Goal: Transaction & Acquisition: Obtain resource

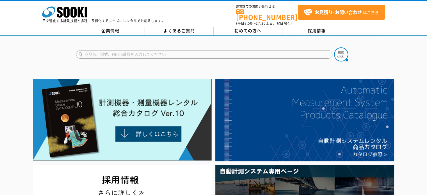
click at [144, 51] on input "text" at bounding box center [204, 54] width 256 height 8
type input "地中探査機"
click at [334, 47] on button at bounding box center [341, 54] width 14 height 14
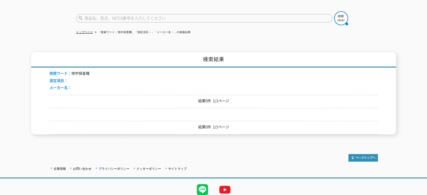
scroll to position [54, 0]
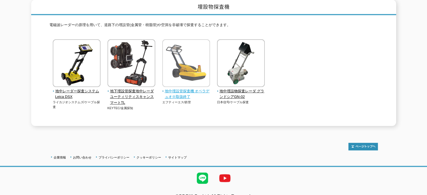
scroll to position [81, 0]
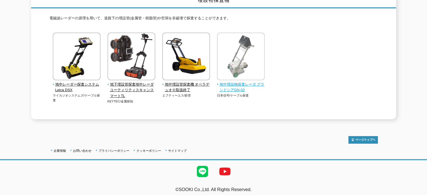
click at [256, 59] on img at bounding box center [241, 57] width 48 height 49
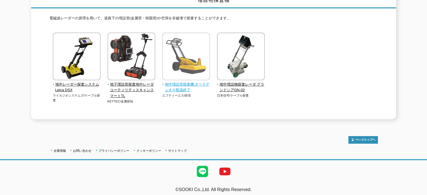
click at [198, 54] on img at bounding box center [186, 57] width 48 height 49
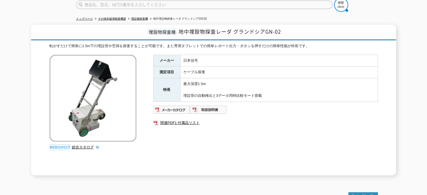
scroll to position [22, 0]
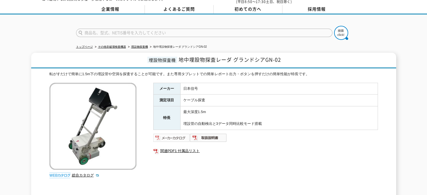
click at [169, 133] on img at bounding box center [171, 137] width 37 height 9
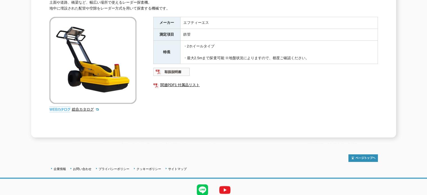
scroll to position [84, 0]
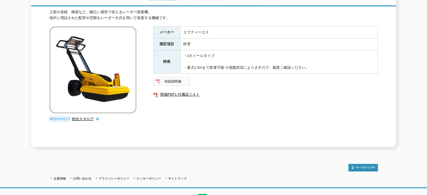
click at [183, 78] on img at bounding box center [171, 81] width 37 height 9
